Goal: Task Accomplishment & Management: Manage account settings

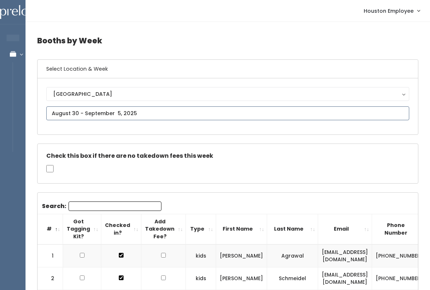
type input "August 30 to September 5"
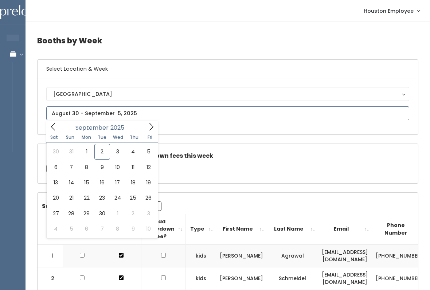
click at [52, 129] on icon at bounding box center [53, 127] width 8 height 8
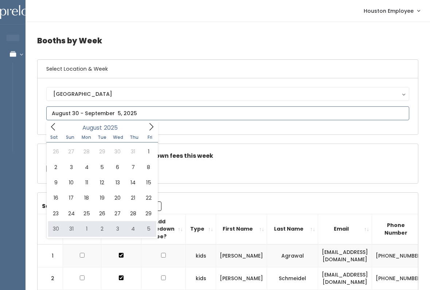
type input "[DATE] to [DATE]"
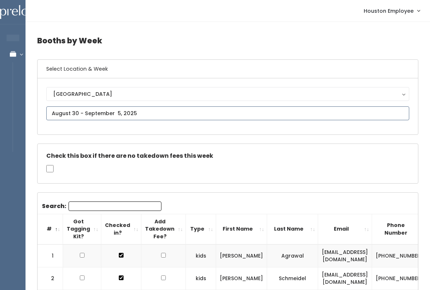
click at [171, 112] on input "text" at bounding box center [227, 113] width 363 height 14
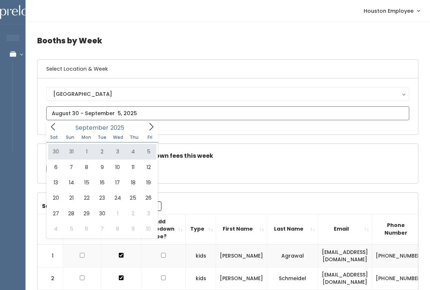
type input "[DATE] to [DATE]"
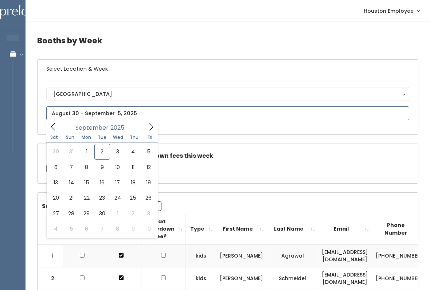
type input "August 30 to September 5"
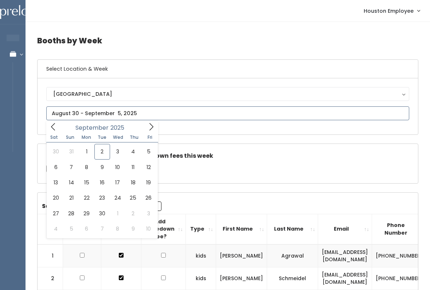
click at [55, 129] on icon at bounding box center [53, 127] width 8 height 8
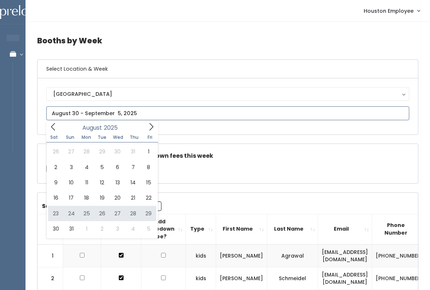
type input "August 23 to August 29"
